Goal: Transaction & Acquisition: Purchase product/service

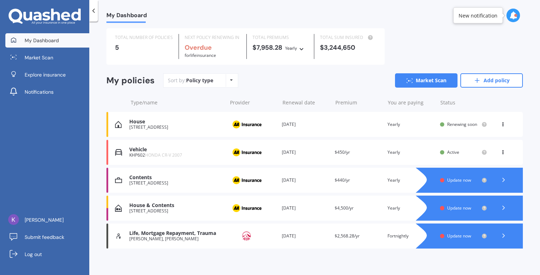
scroll to position [20, 0]
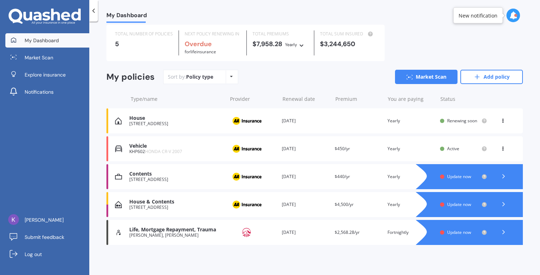
click at [288, 200] on div "House & Contents [STREET_ADDRESS] Provider Renewal date [DATE] Premium $4,500/y…" at bounding box center [314, 204] width 416 height 25
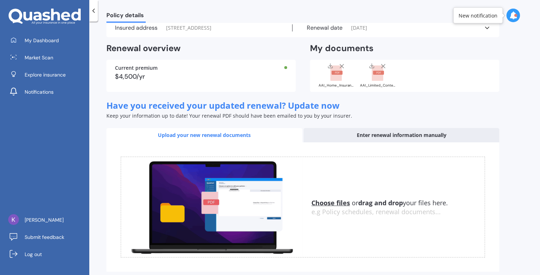
scroll to position [0, 0]
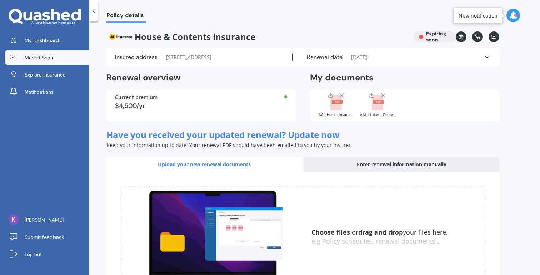
click at [34, 57] on span "Market Scan" at bounding box center [39, 57] width 29 height 7
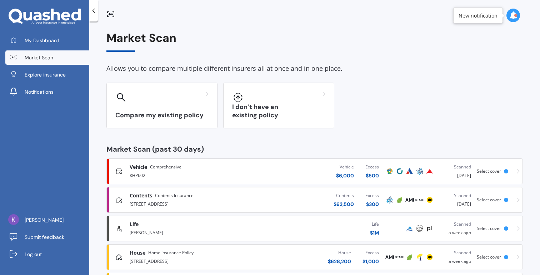
scroll to position [39, 0]
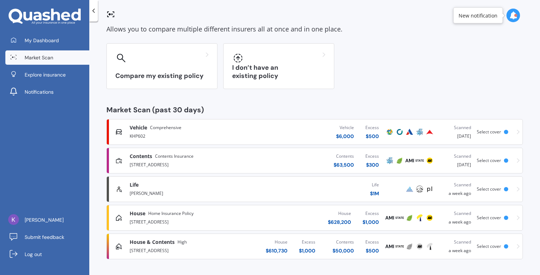
click at [218, 244] on div "House & Contents High" at bounding box center [190, 241] width 120 height 7
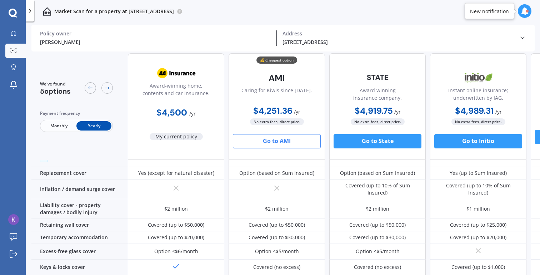
scroll to position [0, 0]
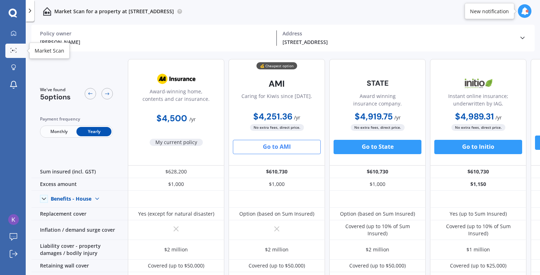
click at [18, 50] on div at bounding box center [13, 50] width 11 height 5
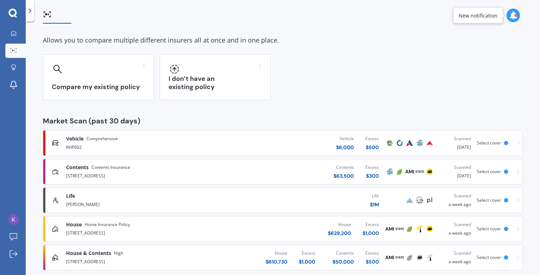
scroll to position [39, 0]
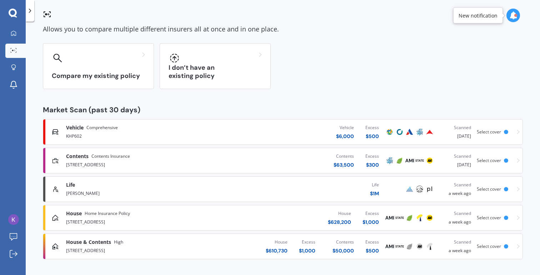
click at [230, 246] on div "House $ 610,730 Excess $ 1,000 Contents $ 50,000 Excess $ 500" at bounding box center [301, 245] width 166 height 21
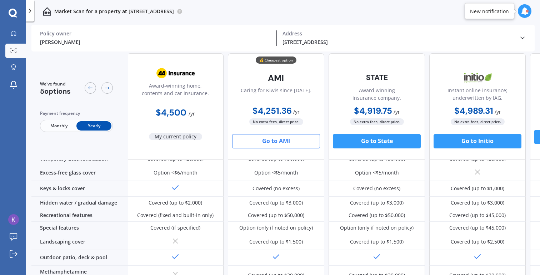
scroll to position [0, 1]
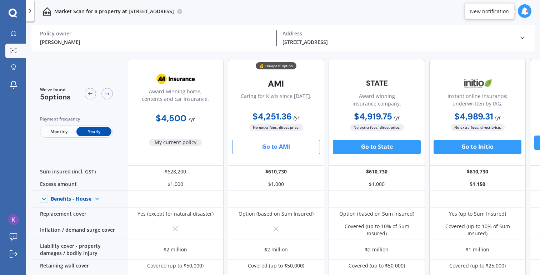
click at [523, 35] on icon at bounding box center [522, 37] width 7 height 7
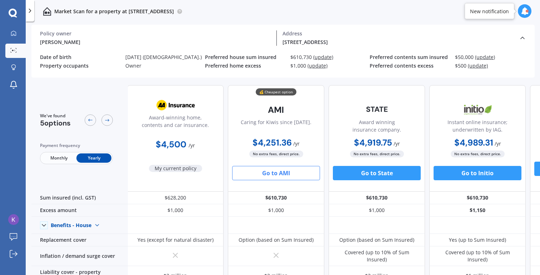
click at [485, 57] on span "(update)" at bounding box center [485, 57] width 20 height 7
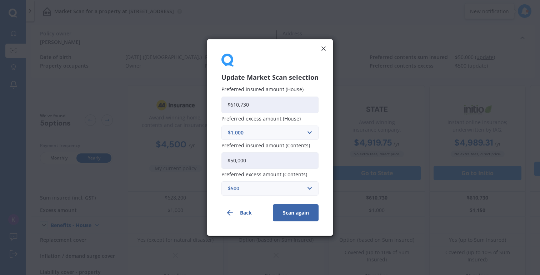
click at [266, 159] on input "$50,000" at bounding box center [269, 160] width 97 height 16
type input "$60,000"
click at [290, 214] on button "Scan again" at bounding box center [296, 212] width 46 height 17
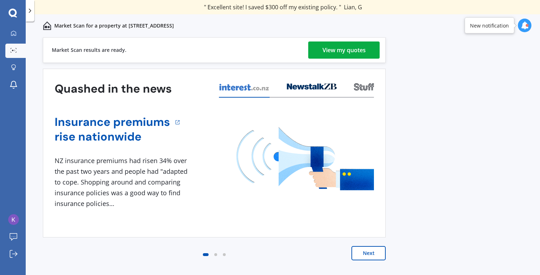
click at [327, 40] on div "Market Scan results are ready. View my quotes" at bounding box center [214, 50] width 343 height 26
click at [327, 46] on div "View my quotes" at bounding box center [343, 49] width 43 height 17
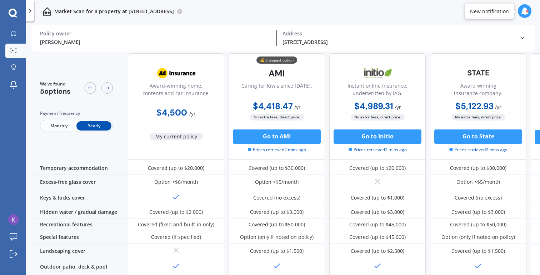
scroll to position [0, 0]
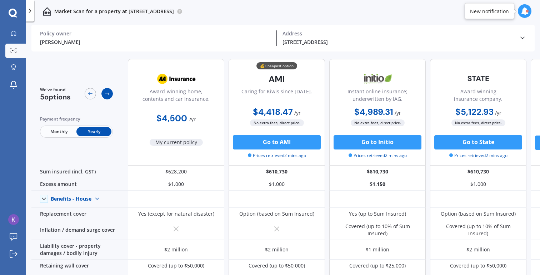
click at [102, 93] on div at bounding box center [106, 93] width 11 height 11
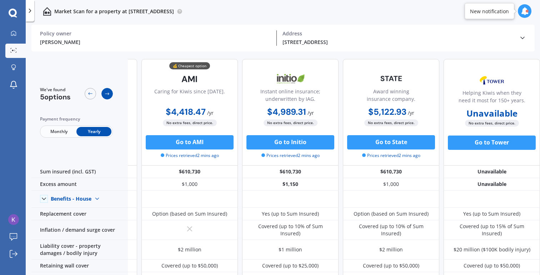
scroll to position [0, 91]
click at [102, 93] on div at bounding box center [106, 93] width 11 height 11
click at [85, 92] on div at bounding box center [90, 93] width 11 height 11
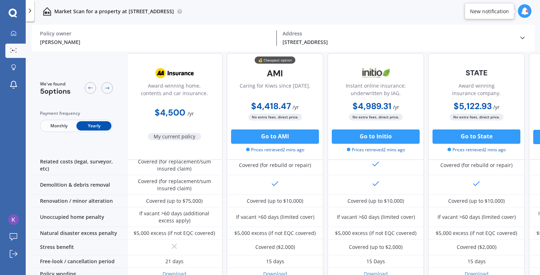
scroll to position [324, 2]
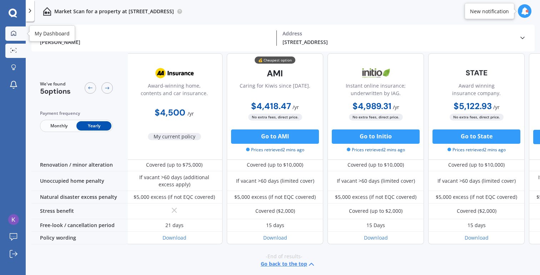
click at [13, 32] on icon at bounding box center [14, 33] width 6 height 6
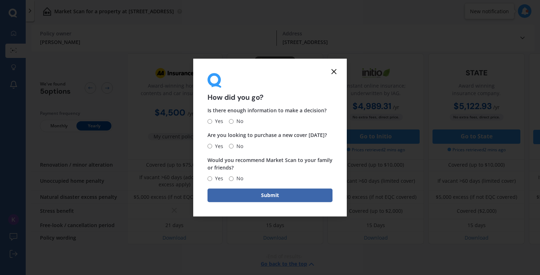
click at [214, 119] on span "Yes" at bounding box center [217, 121] width 11 height 9
click at [212, 119] on input "Yes" at bounding box center [209, 121] width 5 height 5
radio input "true"
click at [233, 143] on span "No" at bounding box center [238, 146] width 10 height 9
click at [233, 144] on input "No" at bounding box center [231, 146] width 5 height 5
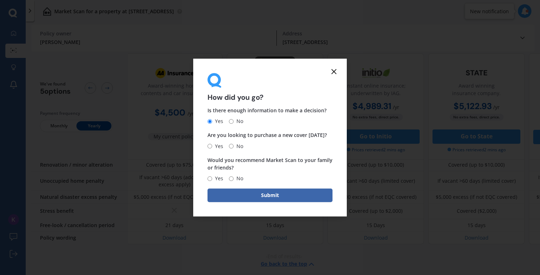
radio input "true"
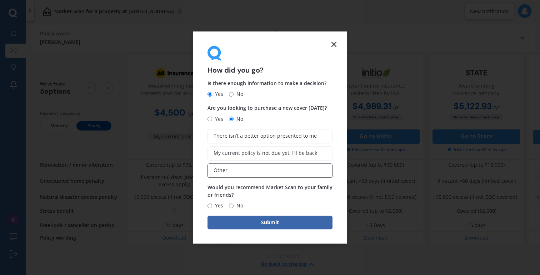
click at [242, 170] on label "Other" at bounding box center [269, 170] width 125 height 14
click at [0, 0] on input "Other" at bounding box center [0, 0] width 0 height 0
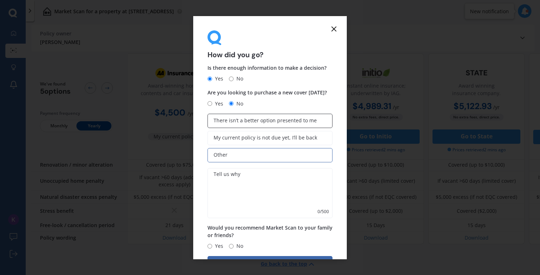
click at [248, 126] on label "There isn’t a better option presented to me" at bounding box center [269, 121] width 125 height 14
click at [0, 0] on input "There isn’t a better option presented to me" at bounding box center [0, 0] width 0 height 0
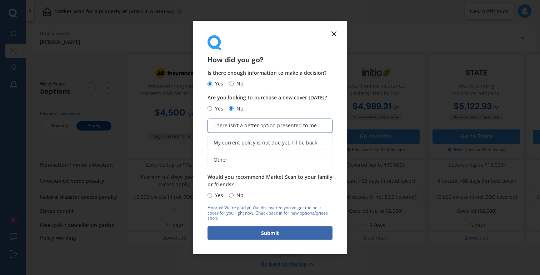
click at [236, 192] on span "No" at bounding box center [238, 195] width 10 height 9
click at [233, 192] on input "No" at bounding box center [231, 194] width 5 height 5
radio input "true"
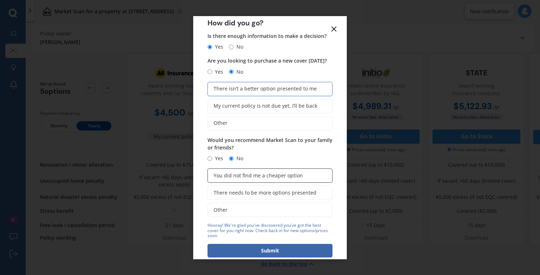
scroll to position [37, 0]
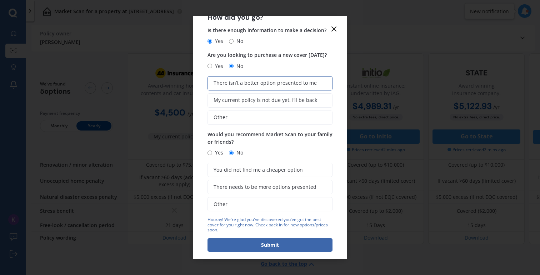
click at [217, 156] on span "Yes" at bounding box center [217, 152] width 11 height 9
click at [212, 155] on input "Yes" at bounding box center [209, 152] width 5 height 5
radio input "true"
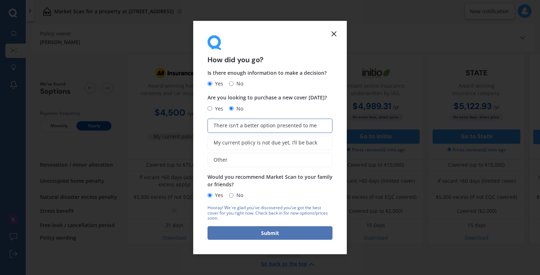
click at [251, 232] on button "Submit" at bounding box center [269, 233] width 125 height 14
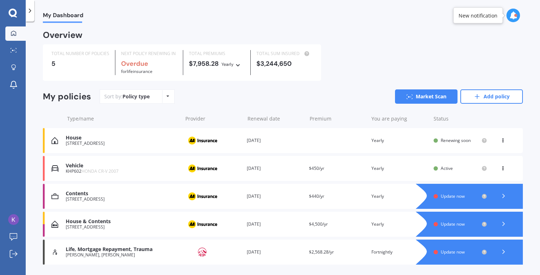
click at [269, 140] on div "Renewal date [DATE]" at bounding box center [275, 140] width 56 height 7
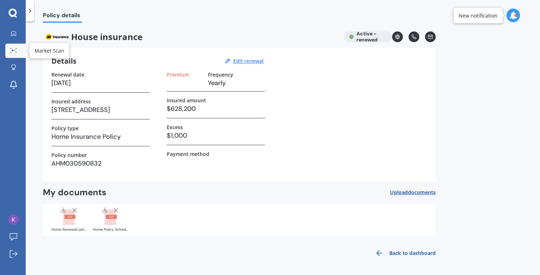
click at [15, 47] on link "Market Scan" at bounding box center [15, 51] width 20 height 14
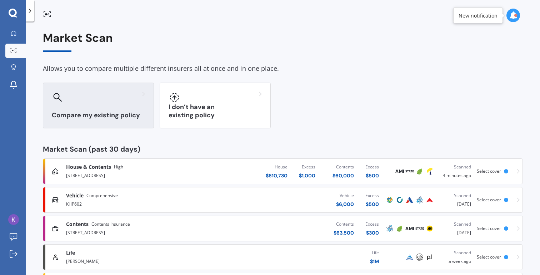
click at [133, 110] on div "Compare my existing policy" at bounding box center [98, 105] width 111 height 46
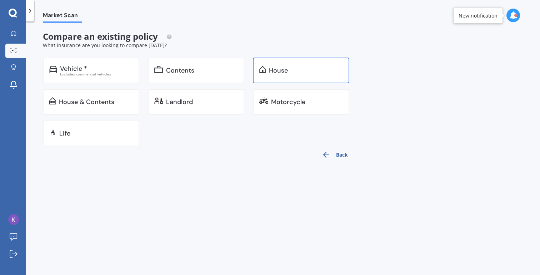
click at [266, 68] on img at bounding box center [262, 69] width 7 height 7
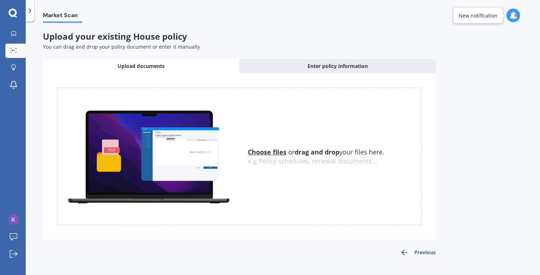
click at [268, 152] on u "Choose files" at bounding box center [267, 151] width 39 height 9
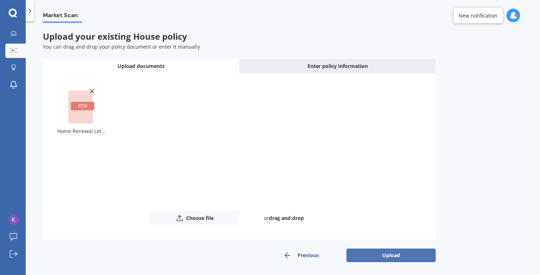
click at [383, 252] on button "Upload" at bounding box center [390, 255] width 89 height 14
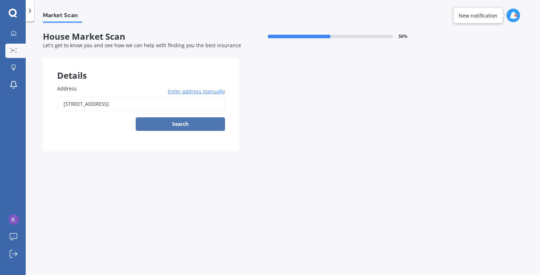
click at [194, 127] on button "Search" at bounding box center [180, 124] width 89 height 14
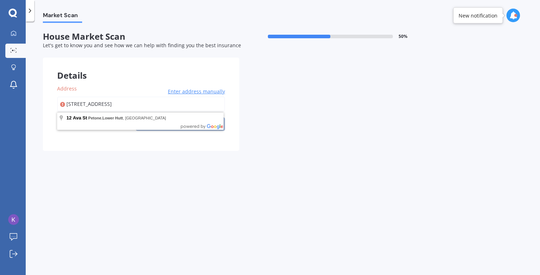
click at [104, 102] on input "[STREET_ADDRESS]" at bounding box center [141, 103] width 168 height 15
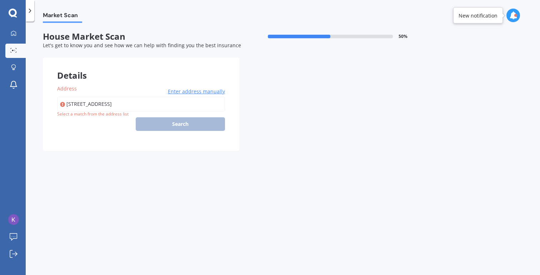
type input "[STREET_ADDRESS]"
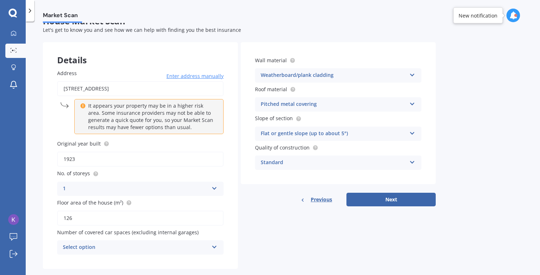
scroll to position [29, 0]
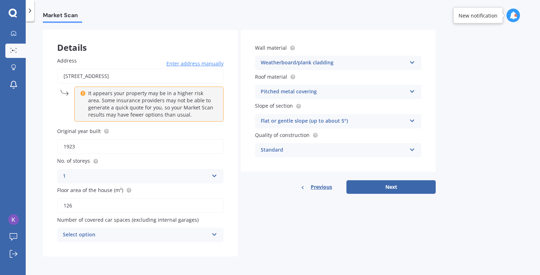
click at [144, 237] on div "Select option" at bounding box center [136, 234] width 146 height 9
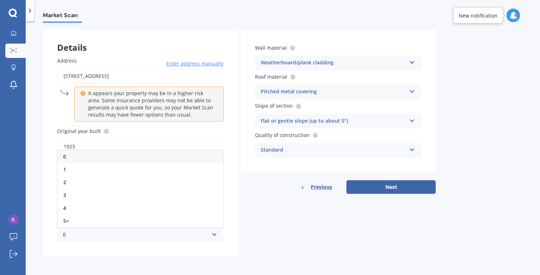
click at [252, 208] on div "Details Address [STREET_ADDRESS] Enter address manually It appears your propert…" at bounding box center [239, 143] width 393 height 226
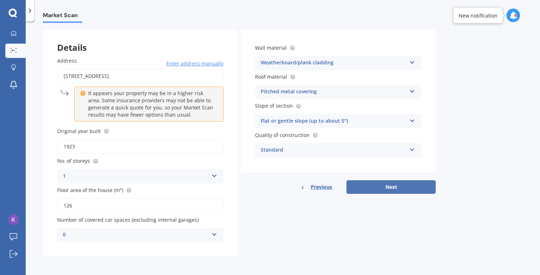
click at [379, 185] on button "Next" at bounding box center [390, 187] width 89 height 14
select select "27"
select select "03"
select select "1989"
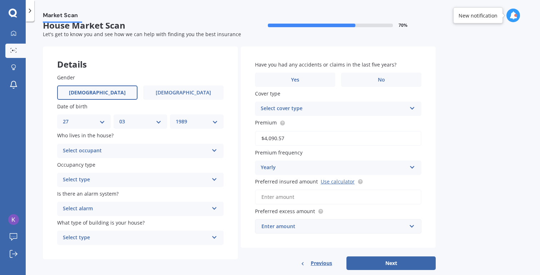
scroll to position [14, 0]
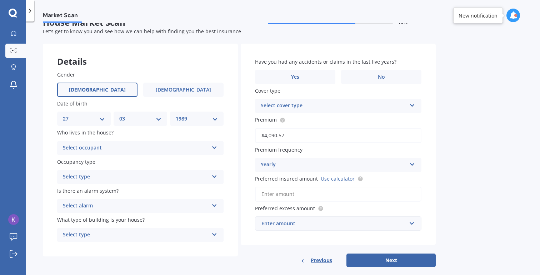
click at [146, 147] on div "Select occupant" at bounding box center [136, 148] width 146 height 9
click at [131, 162] on div "Owner" at bounding box center [140, 161] width 166 height 13
click at [130, 178] on div "Select type" at bounding box center [136, 176] width 146 height 9
click at [129, 192] on div "Permanent" at bounding box center [140, 190] width 166 height 13
click at [120, 211] on div "Select alarm Yes, monitored Yes, not monitored No" at bounding box center [140, 206] width 166 height 14
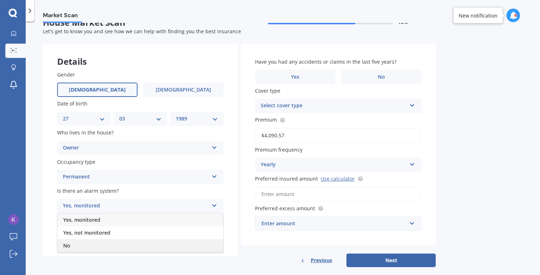
click at [112, 245] on div "No" at bounding box center [140, 245] width 166 height 13
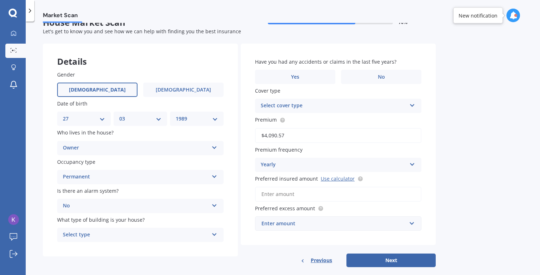
click at [117, 231] on div "Select type Freestanding Multi-unit (in a block of 6 or less) Multi-unit (in a …" at bounding box center [140, 234] width 166 height 14
click at [119, 196] on div "Freestanding" at bounding box center [140, 195] width 166 height 13
click at [353, 76] on label "No" at bounding box center [381, 77] width 80 height 14
click at [0, 0] on input "No" at bounding box center [0, 0] width 0 height 0
click at [317, 98] on div "Cover type Select cover type Home Insurance Policy" at bounding box center [338, 100] width 166 height 26
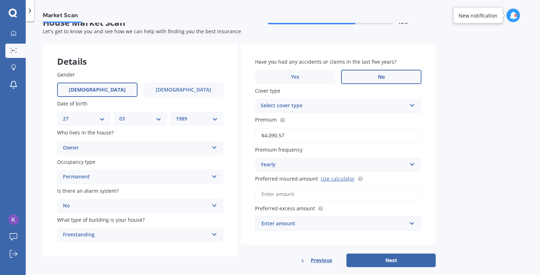
click at [313, 109] on div "Select cover type" at bounding box center [334, 105] width 146 height 9
click at [312, 108] on div "Home Insurance Policy" at bounding box center [334, 105] width 146 height 9
click at [312, 105] on div "Select cover type" at bounding box center [335, 106] width 142 height 8
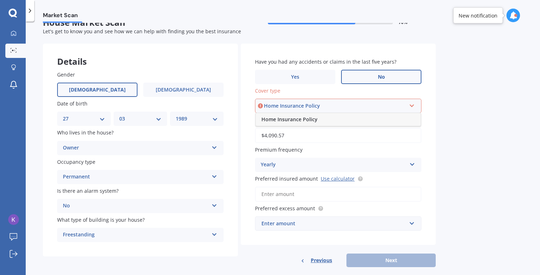
click at [312, 119] on span "Home Insurance Policy" at bounding box center [289, 119] width 56 height 7
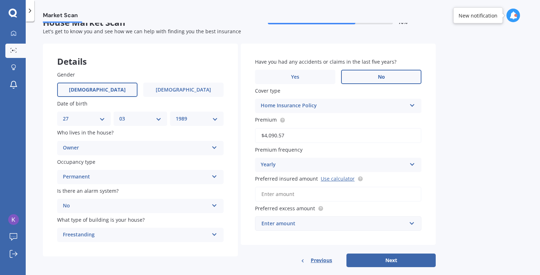
click at [311, 140] on input "$4,090.57" at bounding box center [338, 135] width 166 height 15
click at [311, 159] on div "Yearly Yearly Six-Monthly Quarterly Monthly Fortnightly Weekly" at bounding box center [338, 164] width 166 height 14
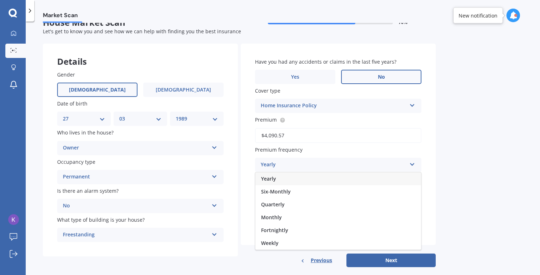
click at [311, 159] on div "Yearly Yearly Six-Monthly Quarterly Monthly Fortnightly Weekly" at bounding box center [338, 164] width 166 height 14
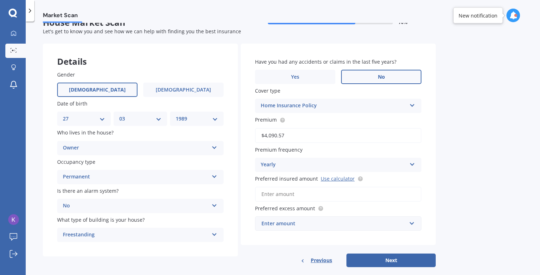
click at [314, 191] on input "Preferred insured amount Use calculator" at bounding box center [338, 193] width 166 height 15
click at [377, 184] on div "Preferred insured amount Use calculator" at bounding box center [338, 188] width 166 height 27
click at [331, 191] on input "Preferred insured amount Use calculator" at bounding box center [338, 193] width 166 height 15
type input "$628,200"
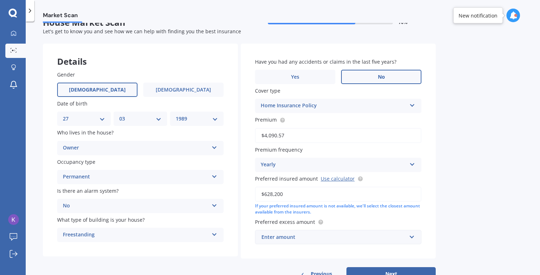
click at [426, 208] on div "Have you had any accidents or claims in the last five years? Yes No Cover type …" at bounding box center [338, 151] width 195 height 215
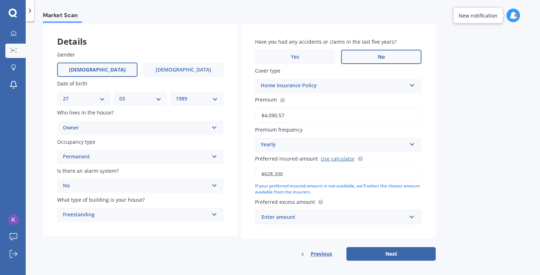
click at [397, 215] on div "Enter amount" at bounding box center [333, 217] width 145 height 8
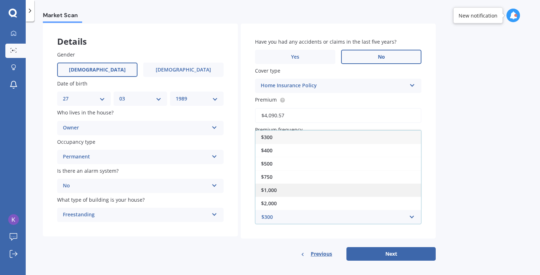
click at [322, 187] on div "$1,000" at bounding box center [338, 189] width 166 height 13
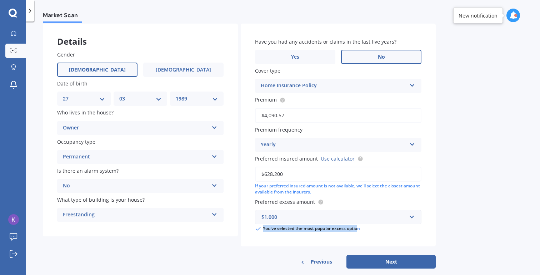
click at [358, 232] on div "You’ve selected the most popular excess option" at bounding box center [338, 228] width 166 height 6
click at [360, 243] on div "Have you had any accidents or claims in the last five years? Yes No Cover type …" at bounding box center [338, 135] width 195 height 222
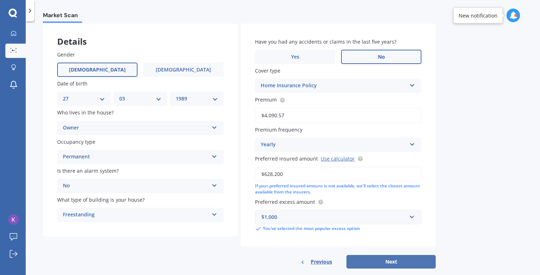
click at [372, 261] on button "Next" at bounding box center [390, 262] width 89 height 14
select select "27"
select select "03"
select select "1989"
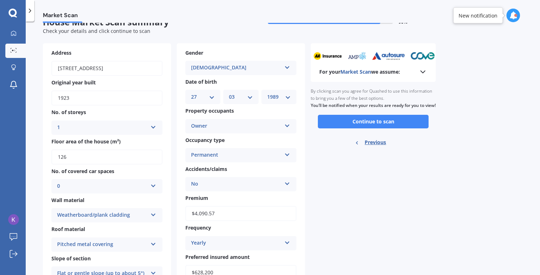
scroll to position [0, 0]
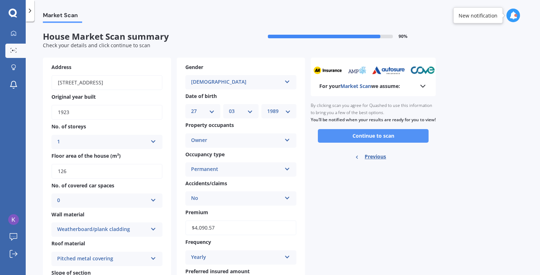
click at [340, 139] on button "Continue to scan" at bounding box center [373, 136] width 111 height 14
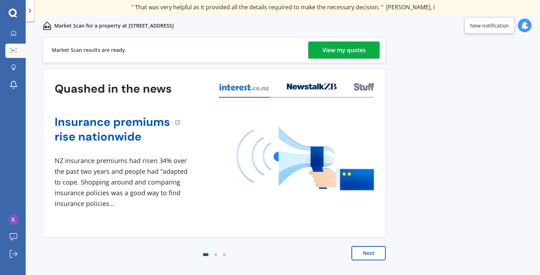
click at [365, 46] on div "View my quotes" at bounding box center [343, 49] width 43 height 17
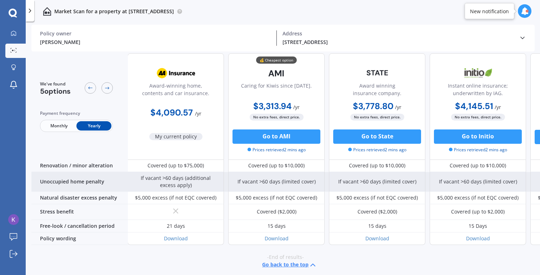
scroll to position [324, 0]
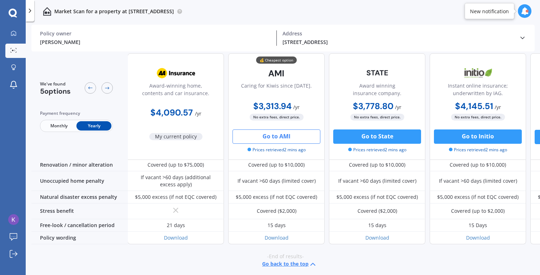
click at [266, 134] on button "Go to AMI" at bounding box center [276, 136] width 88 height 14
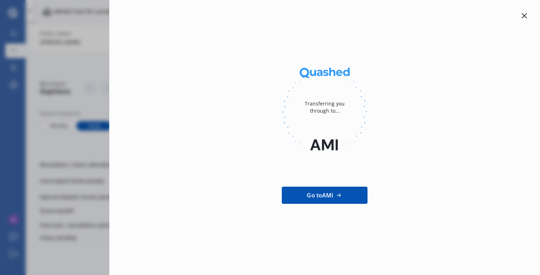
click at [526, 16] on icon at bounding box center [524, 16] width 6 height 6
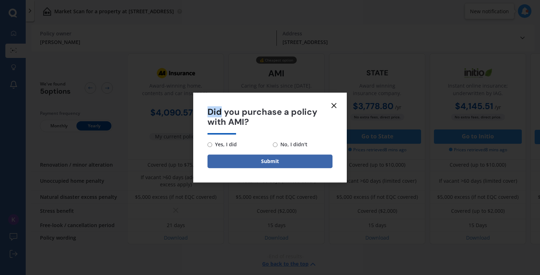
click at [526, 16] on div "Did you purchase a policy with AMI? Yes, I did No, I didn't Submit" at bounding box center [270, 137] width 540 height 275
click at [280, 146] on span "No, I didn't" at bounding box center [292, 144] width 30 height 9
click at [277, 146] on input "No, I didn't" at bounding box center [275, 144] width 5 height 5
radio input "true"
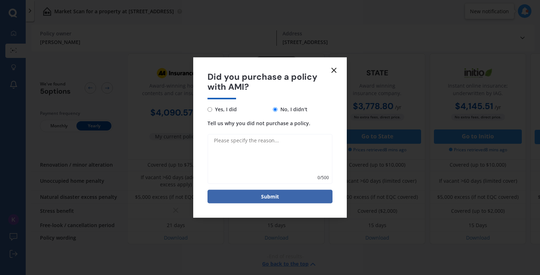
click at [267, 153] on textarea "Tell us why you did not purchase a policy." at bounding box center [269, 159] width 125 height 50
type textarea "Required a call to complete purchase"
click at [257, 192] on button "Submit" at bounding box center [269, 197] width 125 height 14
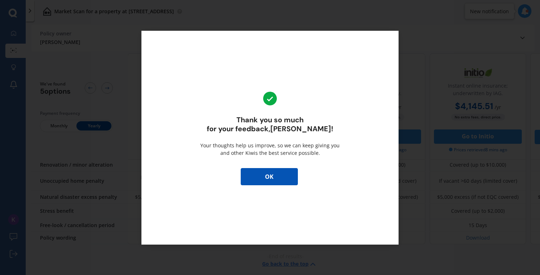
click at [274, 167] on div "Thank you so much for your feedback, [PERSON_NAME] ! Your thoughts help us impr…" at bounding box center [269, 138] width 257 height 214
click at [273, 172] on button "OK" at bounding box center [269, 176] width 57 height 17
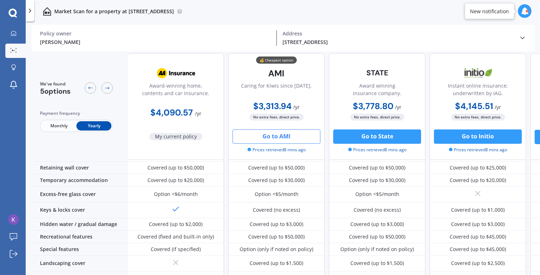
scroll to position [97, 0]
click at [106, 91] on icon at bounding box center [107, 88] width 6 height 6
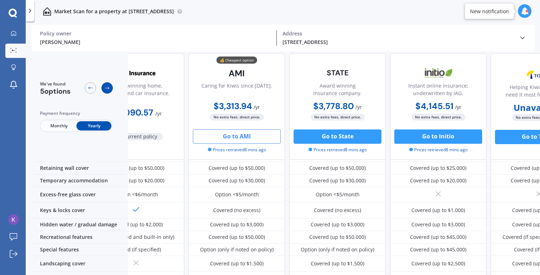
scroll to position [97, 91]
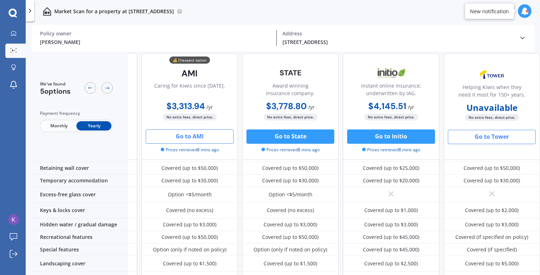
click at [465, 142] on button "Go to Tower" at bounding box center [492, 137] width 88 height 14
